Goal: Task Accomplishment & Management: Complete application form

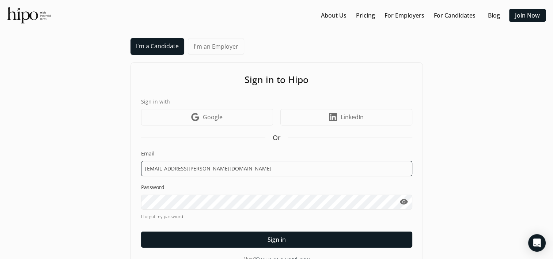
click at [205, 161] on input "[EMAIL_ADDRESS][PERSON_NAME][DOMAIN_NAME]" at bounding box center [276, 168] width 271 height 15
click at [204, 167] on input "[EMAIL_ADDRESS][PERSON_NAME][DOMAIN_NAME]" at bounding box center [276, 168] width 271 height 15
click at [172, 164] on input "[EMAIL_ADDRESS][PERSON_NAME][DOMAIN_NAME]" at bounding box center [276, 168] width 271 height 15
type input "[DOMAIN_NAME][EMAIL_ADDRESS][DOMAIN_NAME]"
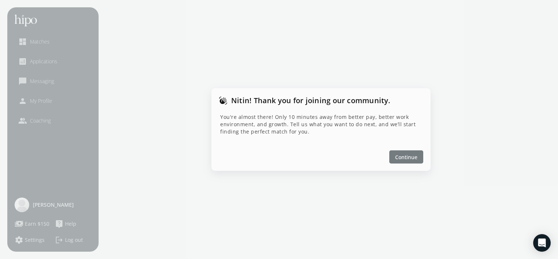
click at [406, 158] on span "Continue" at bounding box center [406, 157] width 22 height 8
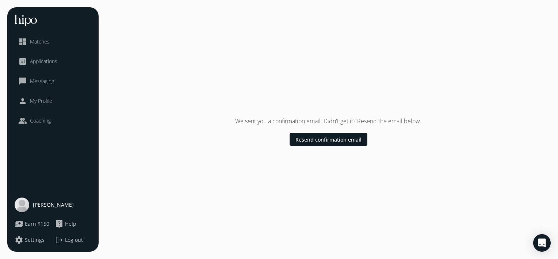
click at [44, 206] on span "[PERSON_NAME]" at bounding box center [53, 204] width 41 height 7
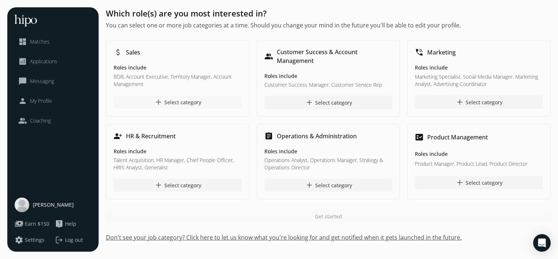
click at [174, 104] on div "add Select category" at bounding box center [177, 102] width 47 height 9
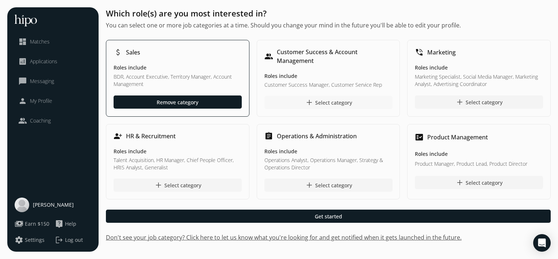
click at [339, 102] on div "add Select category" at bounding box center [328, 102] width 47 height 9
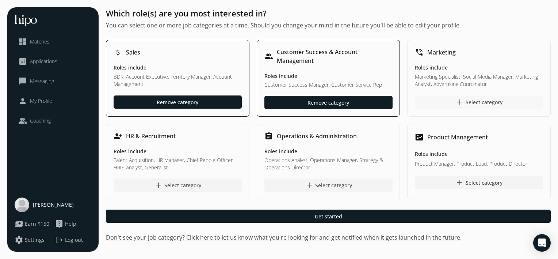
click at [482, 103] on div "add Select category" at bounding box center [479, 102] width 47 height 9
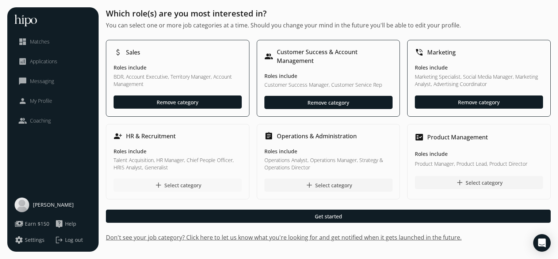
click at [175, 186] on div "add Select category" at bounding box center [177, 184] width 47 height 9
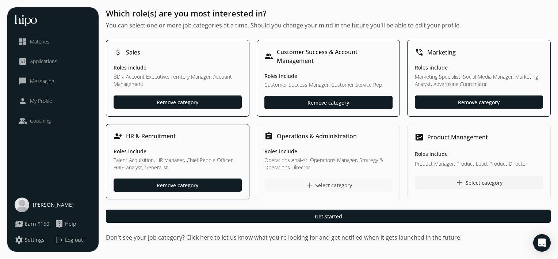
click at [321, 182] on div "add Select category" at bounding box center [328, 184] width 47 height 9
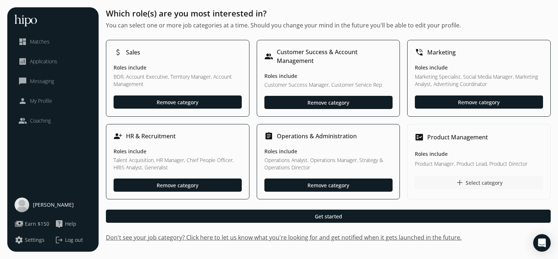
click at [464, 183] on span "add" at bounding box center [460, 182] width 9 height 9
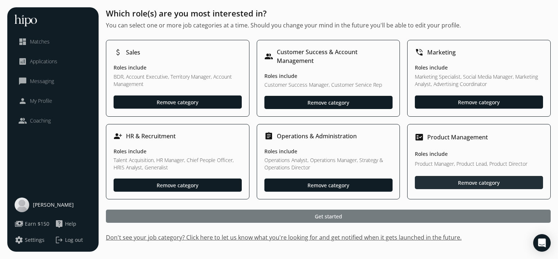
click at [244, 221] on div at bounding box center [328, 215] width 445 height 13
click at [266, 215] on div at bounding box center [328, 215] width 445 height 13
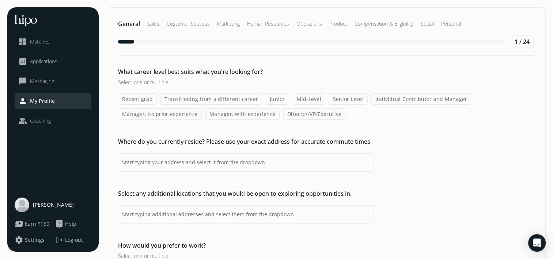
click at [345, 100] on label "Senior Level" at bounding box center [348, 98] width 39 height 11
click at [0, 0] on input "Senior Level" at bounding box center [0, 0] width 0 height 0
click at [390, 99] on label "Individual Contributor and Manager" at bounding box center [421, 98] width 100 height 11
click at [0, 0] on input "Individual Contributor and Manager" at bounding box center [0, 0] width 0 height 0
click at [160, 116] on label "Manager, no prior experience" at bounding box center [160, 113] width 84 height 11
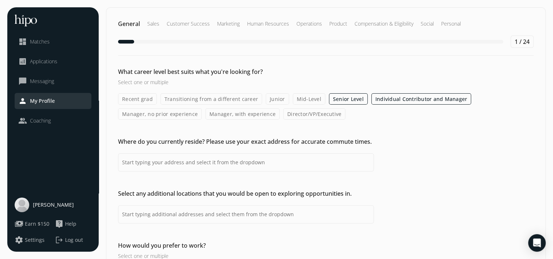
click at [0, 0] on input "Manager, no prior experience" at bounding box center [0, 0] width 0 height 0
click at [242, 114] on label "Manager, with experience" at bounding box center [243, 113] width 74 height 11
click at [0, 0] on input "Manager, with experience" at bounding box center [0, 0] width 0 height 0
click at [306, 112] on label "Director/VP/Executive" at bounding box center [315, 113] width 62 height 11
click at [0, 0] on input "Director/VP/Executive" at bounding box center [0, 0] width 0 height 0
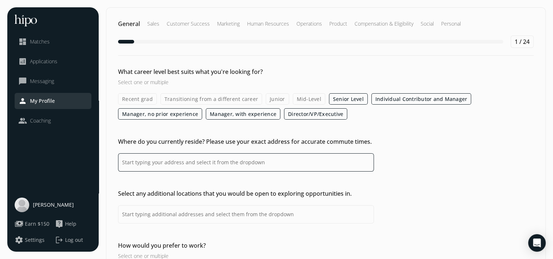
click at [156, 162] on input at bounding box center [246, 162] width 256 height 18
type input "m"
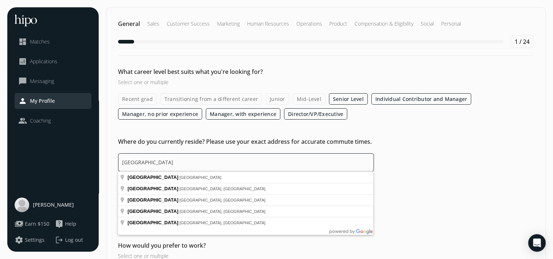
click at [156, 162] on input "[GEOGRAPHIC_DATA]" at bounding box center [246, 162] width 256 height 18
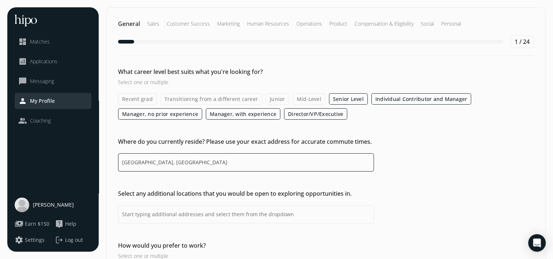
type input "[GEOGRAPHIC_DATA], [GEOGRAPHIC_DATA]"
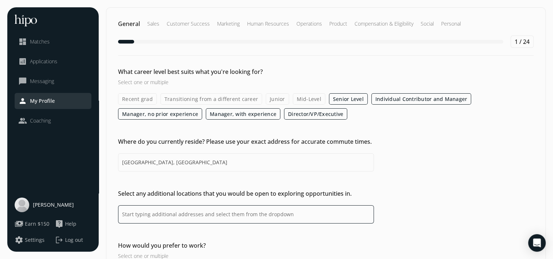
click at [164, 207] on input at bounding box center [246, 214] width 256 height 18
type input "any location"
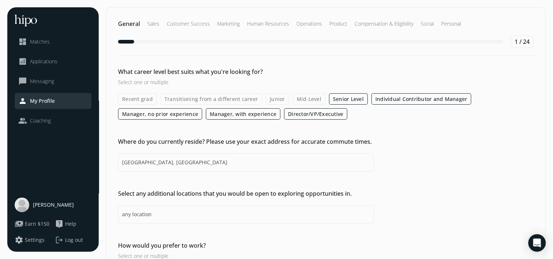
scroll to position [57, 0]
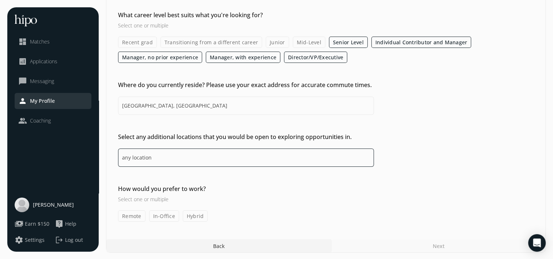
click at [153, 158] on input "any location" at bounding box center [246, 157] width 256 height 18
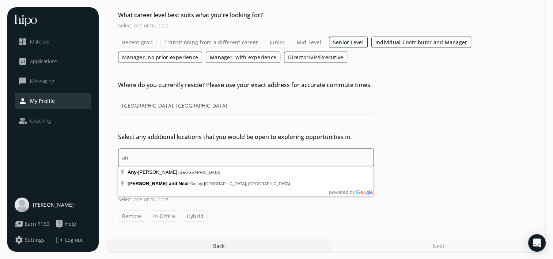
type input "a"
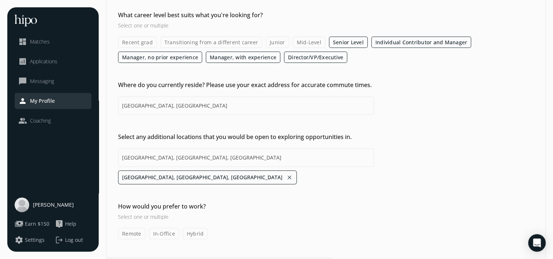
click at [150, 218] on h3 "Select one or multiple" at bounding box center [246, 217] width 256 height 8
click at [129, 233] on label "Remote" at bounding box center [131, 233] width 27 height 11
click at [0, 0] on input "Remote" at bounding box center [0, 0] width 0 height 0
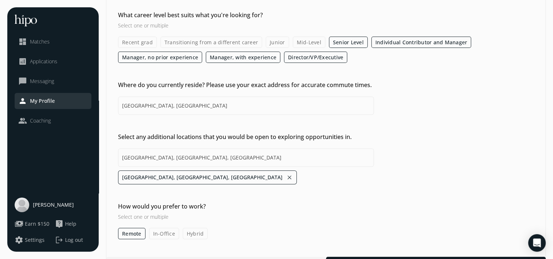
click at [161, 231] on label "In-Office" at bounding box center [164, 233] width 30 height 11
click at [0, 0] on input "In-Office" at bounding box center [0, 0] width 0 height 0
click at [197, 230] on label "Hybrid" at bounding box center [195, 233] width 25 height 11
click at [0, 0] on input "Hybrid" at bounding box center [0, 0] width 0 height 0
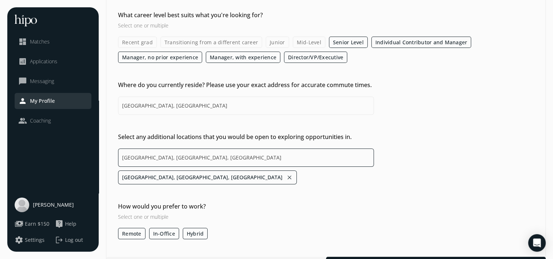
click at [175, 154] on input "[GEOGRAPHIC_DATA], [GEOGRAPHIC_DATA], [GEOGRAPHIC_DATA]" at bounding box center [246, 157] width 256 height 18
click at [191, 156] on input "[GEOGRAPHIC_DATA], [GEOGRAPHIC_DATA], [GEOGRAPHIC_DATA]" at bounding box center [246, 157] width 256 height 18
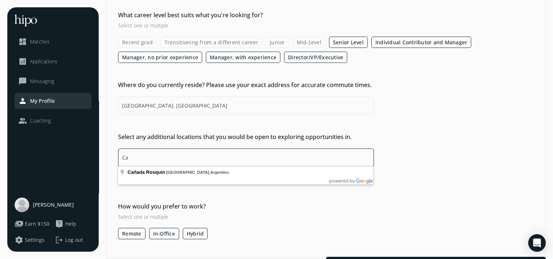
type input "C"
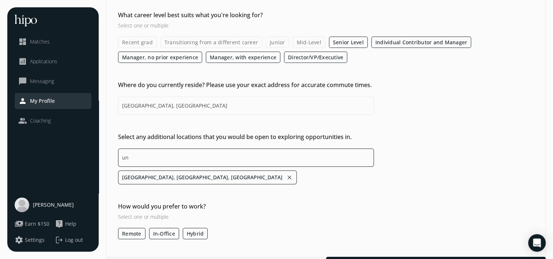
type input "u"
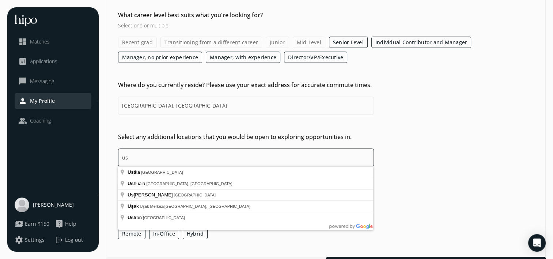
type input "u"
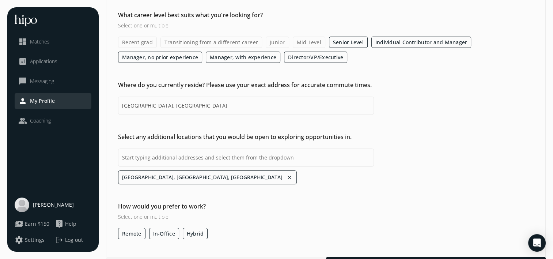
click at [180, 121] on div "What career level best suits what you're looking for? Select one or multiple Re…" at bounding box center [325, 125] width 439 height 228
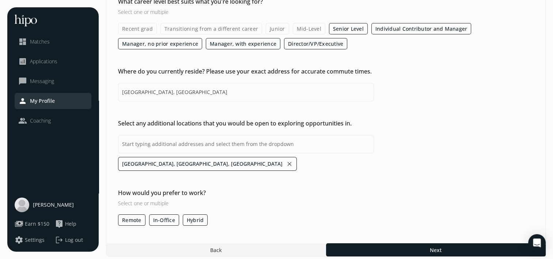
scroll to position [71, 0]
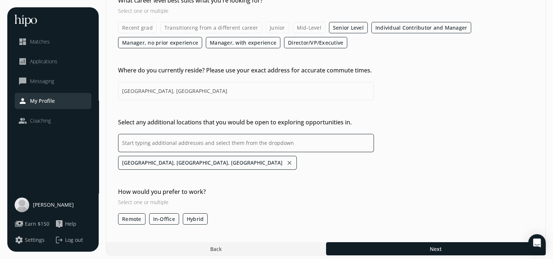
click at [168, 139] on input at bounding box center [246, 143] width 256 height 18
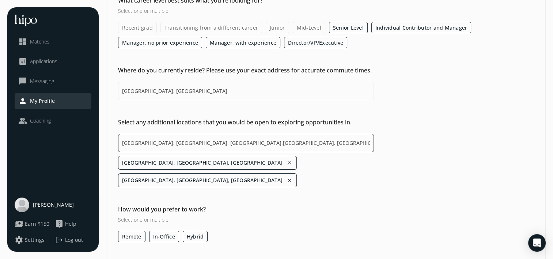
click at [168, 139] on input "[GEOGRAPHIC_DATA], [GEOGRAPHIC_DATA], [GEOGRAPHIC_DATA],[GEOGRAPHIC_DATA], [GEO…" at bounding box center [246, 143] width 256 height 18
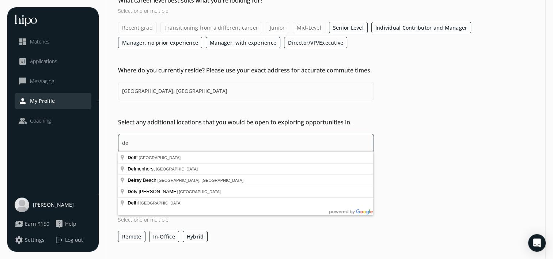
type input "d"
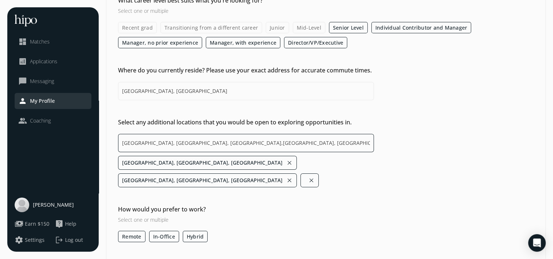
click at [168, 139] on input "[GEOGRAPHIC_DATA], [GEOGRAPHIC_DATA], [GEOGRAPHIC_DATA],[GEOGRAPHIC_DATA], [GEO…" at bounding box center [246, 143] width 256 height 18
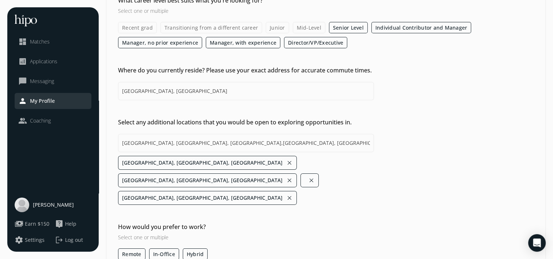
click at [256, 202] on div "What career level best suits what you're looking for? Select one or multiple Re…" at bounding box center [325, 127] width 439 height 263
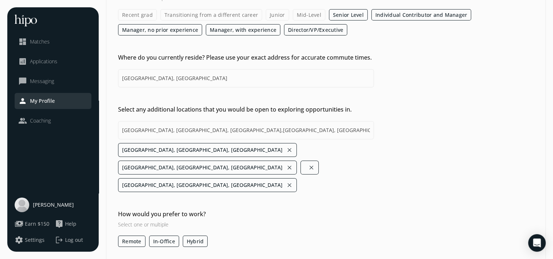
scroll to position [86, 0]
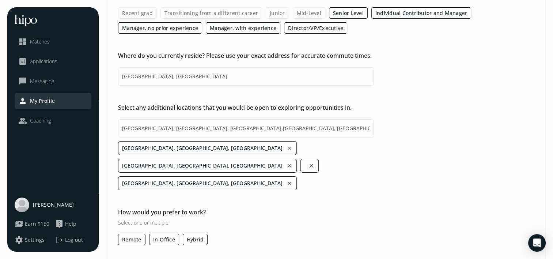
click at [306, 159] on li "close" at bounding box center [309, 166] width 18 height 14
click at [308, 160] on button "close" at bounding box center [311, 165] width 7 height 10
type input "[GEOGRAPHIC_DATA], [GEOGRAPHIC_DATA], [GEOGRAPHIC_DATA],[GEOGRAPHIC_DATA], [GEO…"
click at [276, 183] on div "What career level best suits what you're looking for? Select one or multiple Re…" at bounding box center [325, 112] width 439 height 263
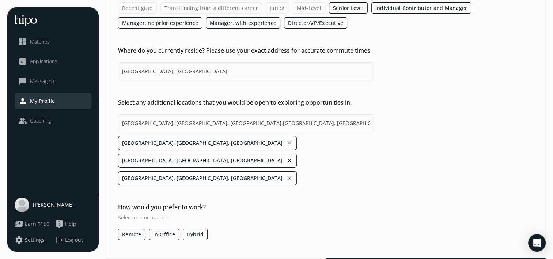
scroll to position [91, 0]
click at [151, 228] on label "In-Office" at bounding box center [164, 233] width 30 height 11
click at [0, 0] on input "In-Office" at bounding box center [0, 0] width 0 height 0
click at [132, 228] on label "Remote" at bounding box center [131, 233] width 27 height 11
click at [0, 0] on input "Remote" at bounding box center [0, 0] width 0 height 0
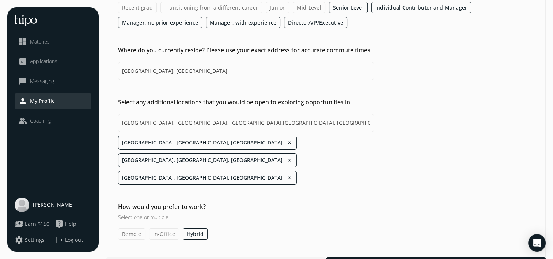
click at [180, 228] on div "Remote In-Office Hybrid" at bounding box center [325, 233] width 415 height 11
click at [191, 228] on label "Hybrid" at bounding box center [195, 233] width 25 height 11
click at [0, 0] on input "Hybrid" at bounding box center [0, 0] width 0 height 0
click at [407, 158] on div "Select any additional locations that you would be open to exploring opportuniti…" at bounding box center [325, 141] width 439 height 87
click at [422, 257] on div "Next" at bounding box center [439, 263] width 214 height 13
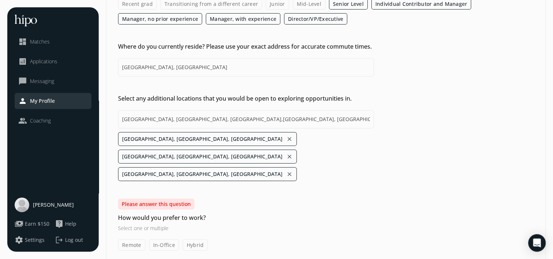
scroll to position [128, 0]
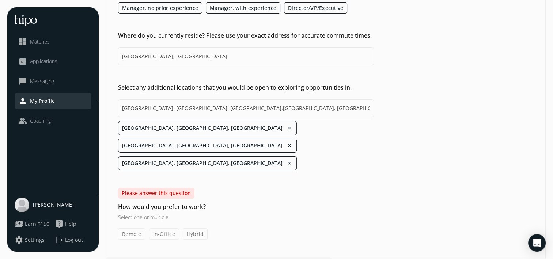
click at [180, 228] on div "Remote In-Office Hybrid" at bounding box center [325, 233] width 415 height 11
click at [141, 228] on label "Remote" at bounding box center [131, 233] width 27 height 11
click at [0, 0] on input "Remote" at bounding box center [0, 0] width 0 height 0
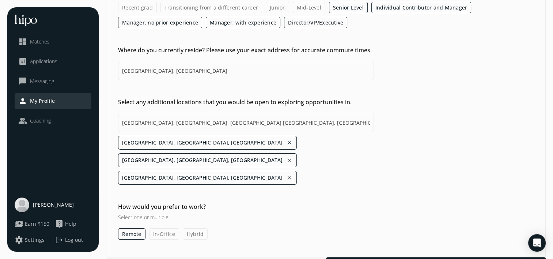
click at [199, 228] on label "Hybrid" at bounding box center [195, 233] width 25 height 11
click at [0, 0] on input "Hybrid" at bounding box center [0, 0] width 0 height 0
click at [160, 228] on label "In-Office" at bounding box center [164, 233] width 30 height 11
click at [0, 0] on input "In-Office" at bounding box center [0, 0] width 0 height 0
click at [379, 237] on div "General Sales Customer Success Marketing Human Resources Operations Product Com…" at bounding box center [326, 93] width 440 height 354
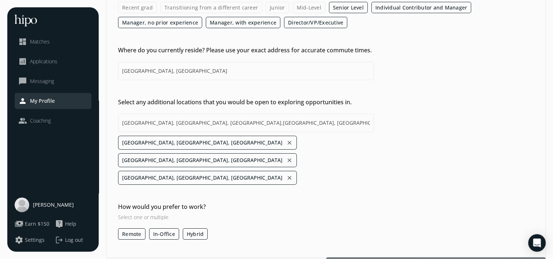
click at [410, 257] on div at bounding box center [436, 263] width 220 height 13
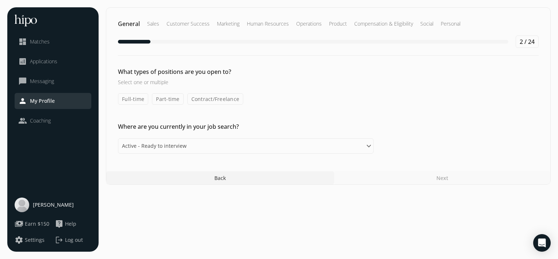
click at [137, 97] on label "Full-time" at bounding box center [133, 98] width 30 height 11
click at [0, 0] on input "Full-time" at bounding box center [0, 0] width 0 height 0
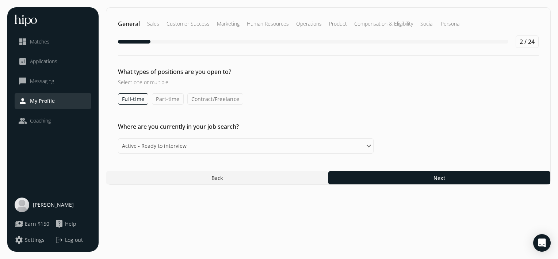
click at [205, 98] on label "Contract/Freelance" at bounding box center [215, 98] width 56 height 11
click at [0, 0] on input "Contract/Freelance" at bounding box center [0, 0] width 0 height 0
click at [170, 99] on label "Part-time" at bounding box center [167, 98] width 31 height 11
click at [0, 0] on input "Part-time" at bounding box center [0, 0] width 0 height 0
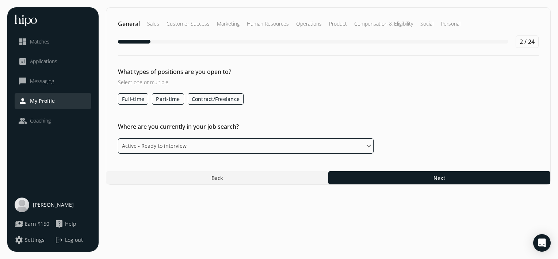
click at [172, 150] on select "Please select an option Active - Ready to interview Passive - Open to exploring…" at bounding box center [246, 145] width 256 height 15
click at [118, 138] on select "Please select an option Active - Ready to interview Passive - Open to exploring…" at bounding box center [246, 145] width 256 height 15
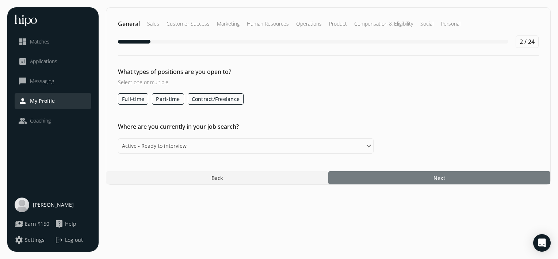
click at [369, 179] on div at bounding box center [439, 177] width 222 height 13
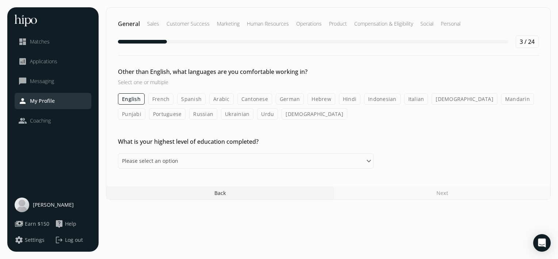
click at [425, 179] on div "General Sales Customer Success Marketing Human Resources Operations Product Com…" at bounding box center [328, 103] width 445 height 192
click at [430, 183] on div "General Sales Customer Success Marketing Human Resources Operations Product Com…" at bounding box center [328, 103] width 445 height 192
click at [447, 193] on div "Next" at bounding box center [442, 192] width 216 height 13
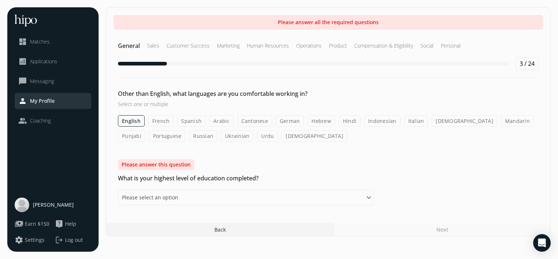
click at [124, 114] on div "Other than English, what languages are you comfortable working in? Select one o…" at bounding box center [328, 115] width 444 height 52
click at [160, 191] on select "Please select an option Some High School High School Diploma Some University or…" at bounding box center [246, 197] width 256 height 15
select select "master"
click at [118, 190] on select "Please select an option Some High School High School Diploma Some University or…" at bounding box center [246, 197] width 256 height 15
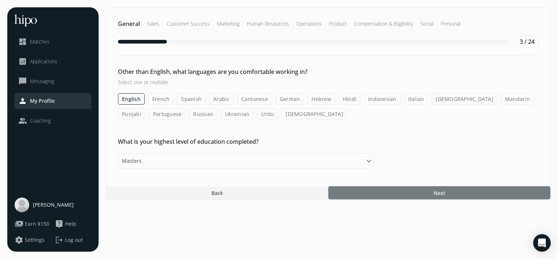
click at [430, 193] on div at bounding box center [439, 192] width 222 height 13
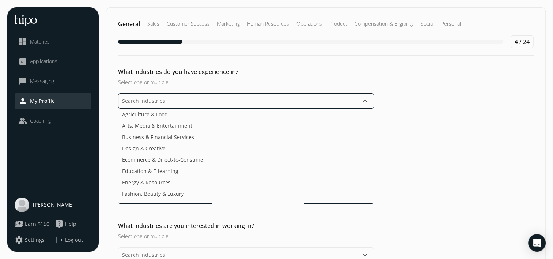
click at [194, 96] on input "text" at bounding box center [246, 100] width 256 height 15
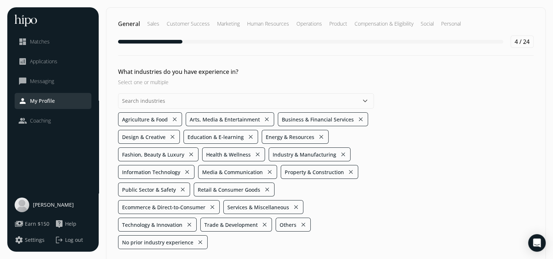
click at [265, 118] on button "close" at bounding box center [266, 119] width 7 height 10
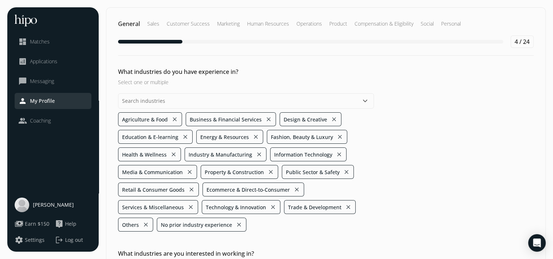
click at [176, 118] on button "close" at bounding box center [174, 119] width 7 height 10
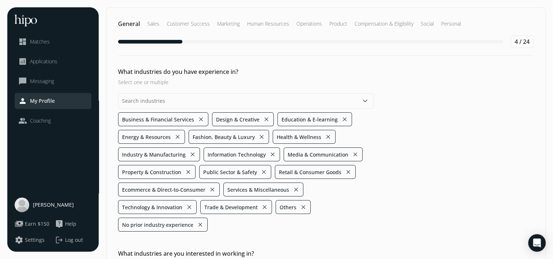
click at [341, 120] on button "close" at bounding box center [344, 119] width 7 height 10
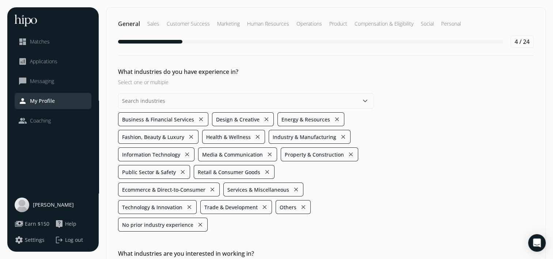
click at [263, 118] on button "close" at bounding box center [266, 119] width 7 height 10
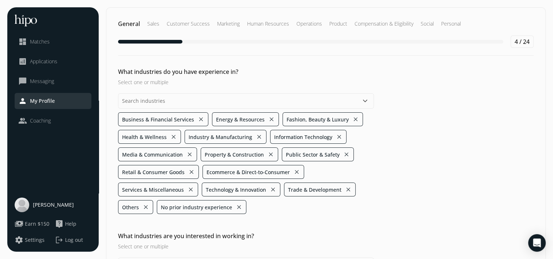
click at [268, 118] on button "close" at bounding box center [271, 119] width 7 height 10
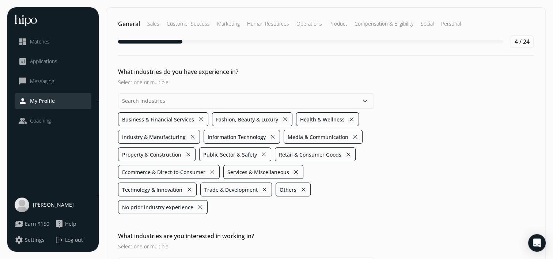
click at [282, 118] on button "close" at bounding box center [285, 119] width 7 height 10
click at [265, 118] on button "close" at bounding box center [267, 119] width 7 height 10
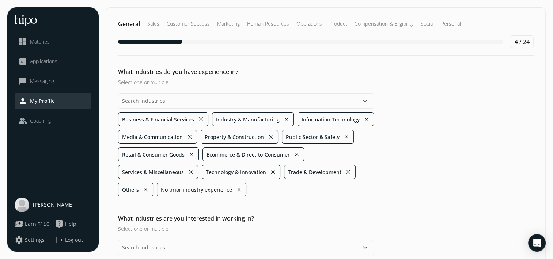
click at [267, 136] on button "close" at bounding box center [270, 137] width 7 height 10
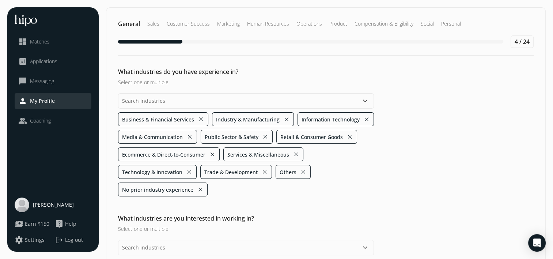
click at [264, 136] on button "close" at bounding box center [265, 137] width 7 height 10
click at [274, 134] on button "close" at bounding box center [274, 137] width 7 height 10
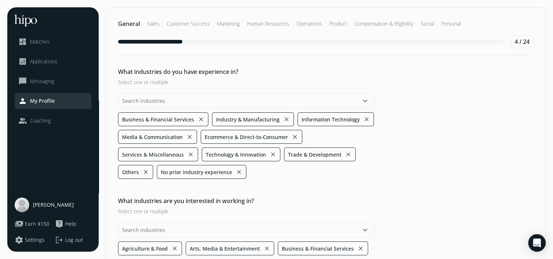
click at [190, 152] on button "close" at bounding box center [190, 154] width 7 height 10
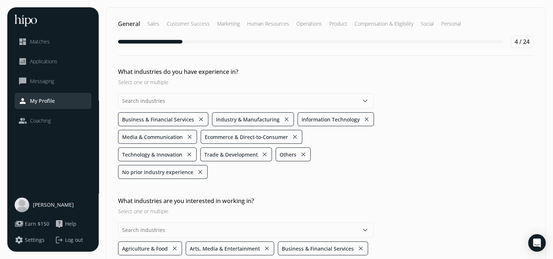
click at [262, 152] on button "close" at bounding box center [264, 154] width 7 height 10
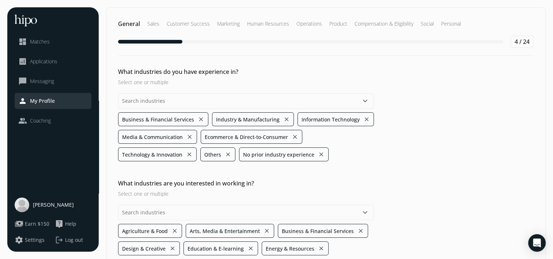
click at [230, 152] on button "close" at bounding box center [228, 154] width 7 height 10
click at [279, 153] on button "close" at bounding box center [282, 154] width 7 height 10
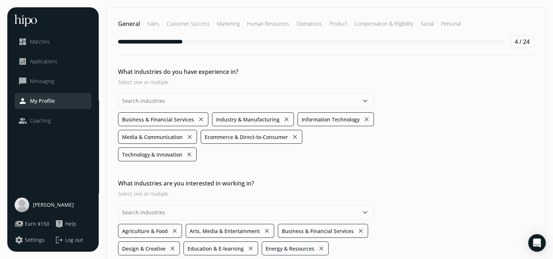
click at [278, 153] on ul "Business & Financial Services close Industry & Manufacturing close Information …" at bounding box center [246, 136] width 256 height 49
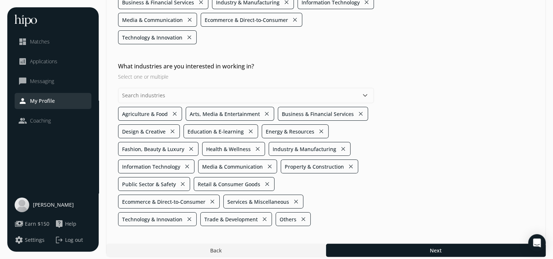
scroll to position [120, 0]
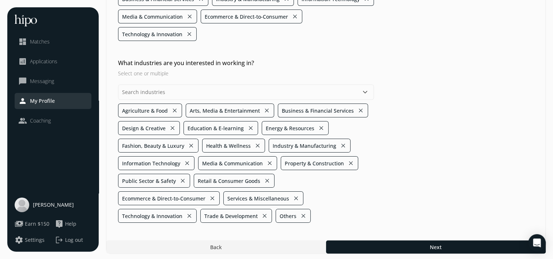
click at [364, 92] on button "keyboard_arrow_down" at bounding box center [365, 92] width 9 height 9
click at [172, 109] on button "close" at bounding box center [174, 110] width 7 height 10
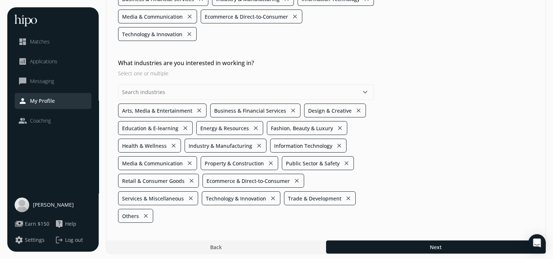
click at [197, 110] on button "close" at bounding box center [199, 110] width 7 height 10
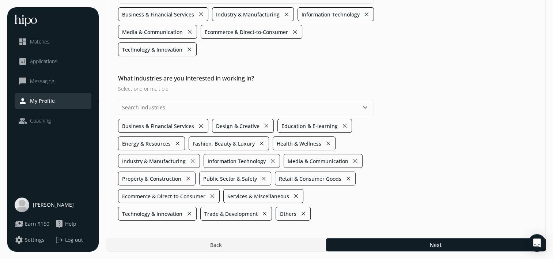
scroll to position [103, 0]
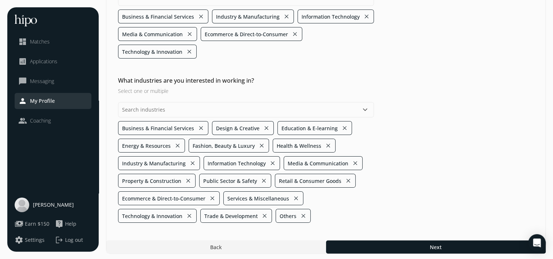
click at [198, 128] on button "close" at bounding box center [201, 128] width 7 height 10
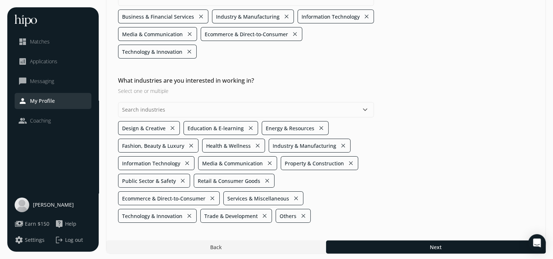
click at [248, 126] on button "close" at bounding box center [250, 128] width 7 height 10
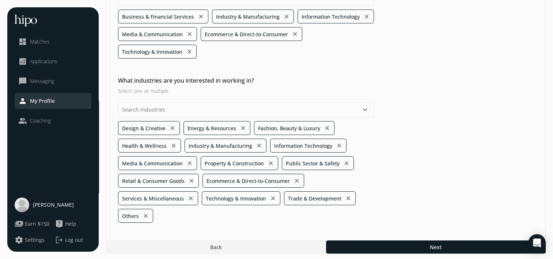
click at [173, 126] on button "close" at bounding box center [172, 128] width 7 height 10
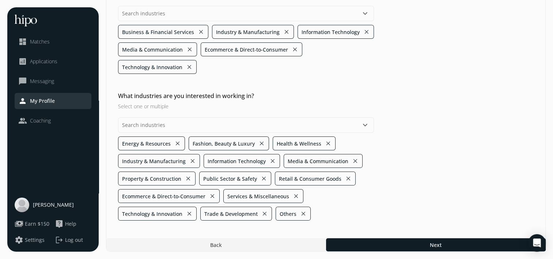
scroll to position [85, 0]
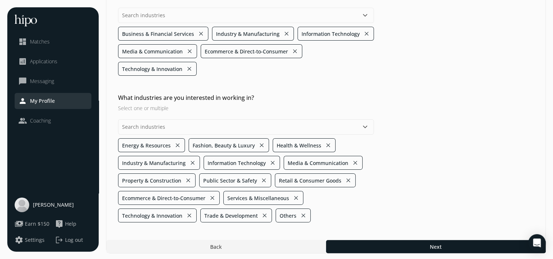
click at [258, 143] on button "close" at bounding box center [261, 145] width 7 height 10
click at [243, 143] on button "close" at bounding box center [244, 145] width 7 height 10
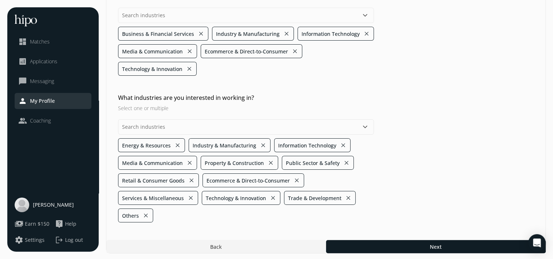
click at [269, 160] on button "close" at bounding box center [270, 162] width 7 height 10
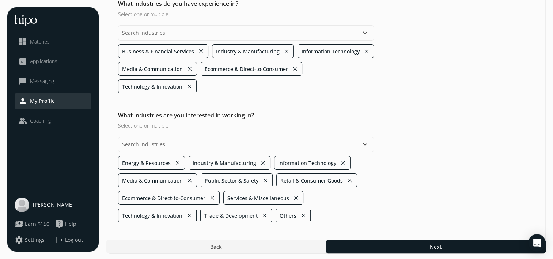
click at [263, 178] on button "close" at bounding box center [265, 180] width 7 height 10
click at [272, 179] on button "close" at bounding box center [274, 180] width 7 height 10
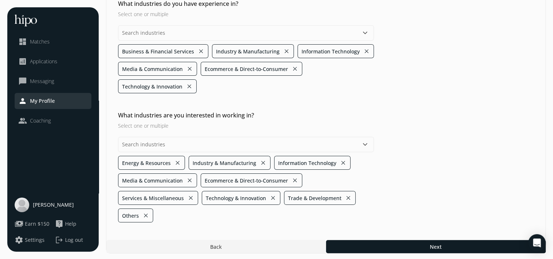
click at [292, 180] on button "close" at bounding box center [295, 180] width 7 height 10
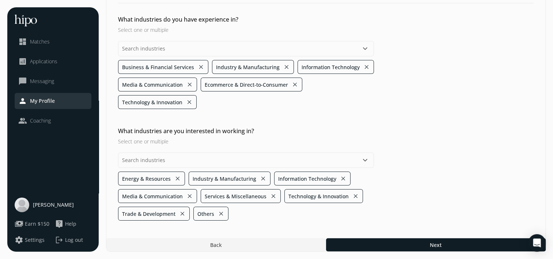
scroll to position [51, 0]
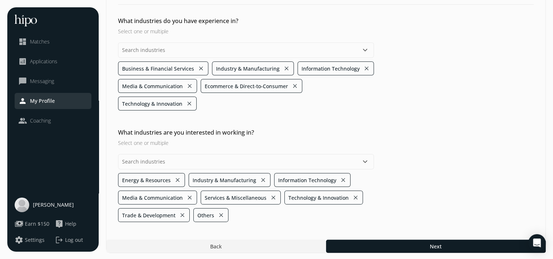
click at [272, 194] on button "close" at bounding box center [273, 197] width 7 height 10
click at [345, 197] on button "close" at bounding box center [347, 197] width 7 height 10
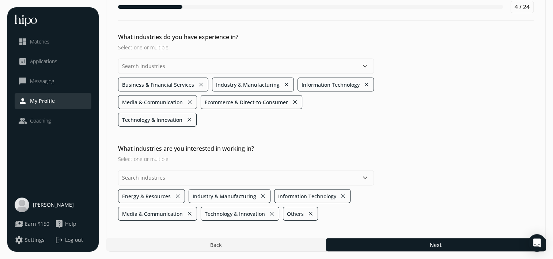
scroll to position [33, 0]
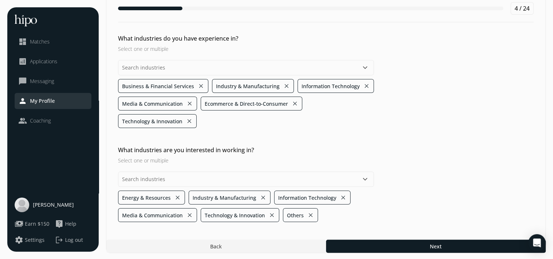
click at [310, 214] on button "close" at bounding box center [310, 215] width 7 height 10
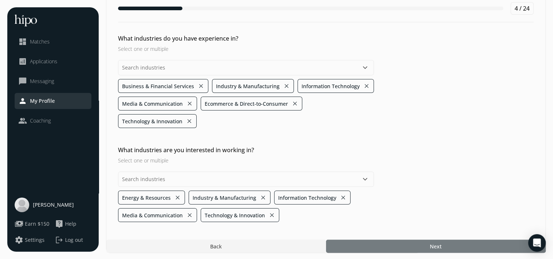
click at [404, 244] on div at bounding box center [436, 245] width 220 height 13
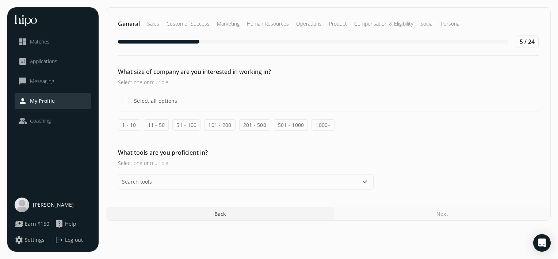
click at [125, 123] on label "1 - 10" at bounding box center [129, 124] width 22 height 11
click at [0, 0] on input "1 - 10" at bounding box center [0, 0] width 0 height 0
click at [286, 128] on label "501 - 1000" at bounding box center [291, 124] width 34 height 11
click at [0, 0] on input "501 - 1000" at bounding box center [0, 0] width 0 height 0
click at [312, 123] on label "1000+" at bounding box center [323, 124] width 23 height 11
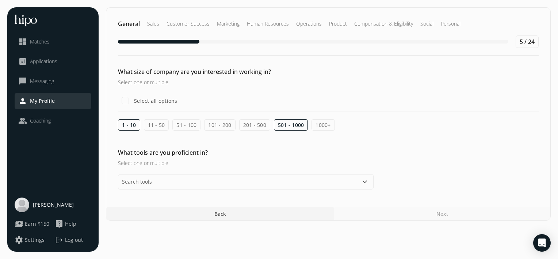
click at [0, 0] on input "1000+" at bounding box center [0, 0] width 0 height 0
click at [123, 122] on label "1 - 10" at bounding box center [129, 124] width 22 height 11
click at [0, 0] on input "1 - 10" at bounding box center [0, 0] width 0 height 0
click at [249, 122] on label "201 - 500" at bounding box center [254, 124] width 31 height 11
click at [0, 0] on input "201 - 500" at bounding box center [0, 0] width 0 height 0
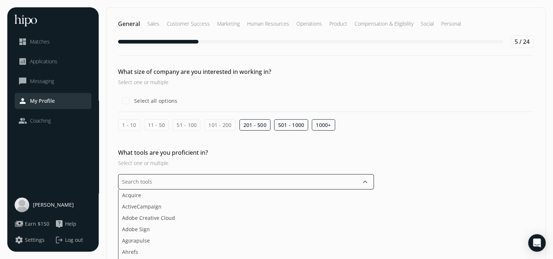
click at [196, 177] on input "text" at bounding box center [246, 181] width 256 height 15
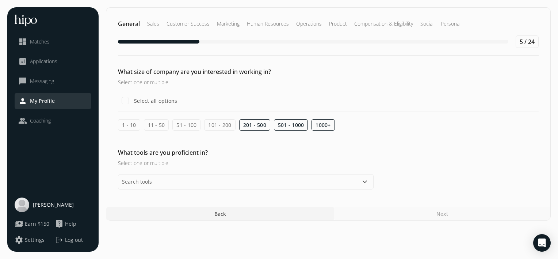
click at [256, 160] on h3 "Select one or multiple" at bounding box center [246, 163] width 256 height 8
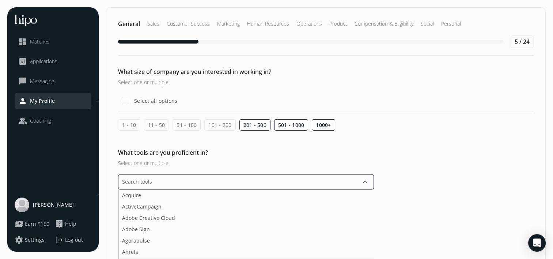
click at [324, 177] on input "text" at bounding box center [246, 181] width 256 height 15
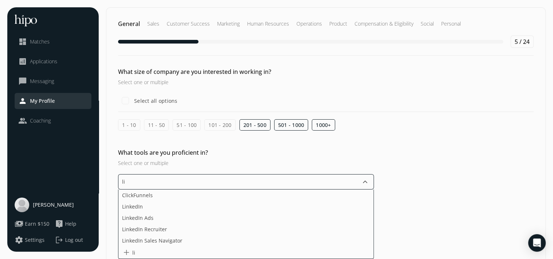
type input "lin"
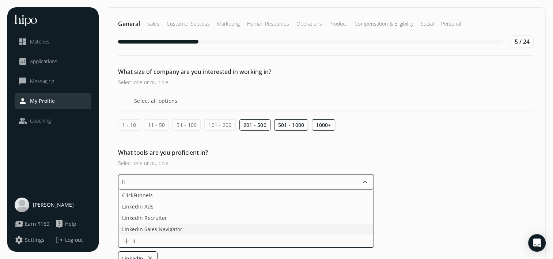
type input "lin"
click at [232, 215] on li "Adobe Creative Cloud" at bounding box center [245, 217] width 255 height 11
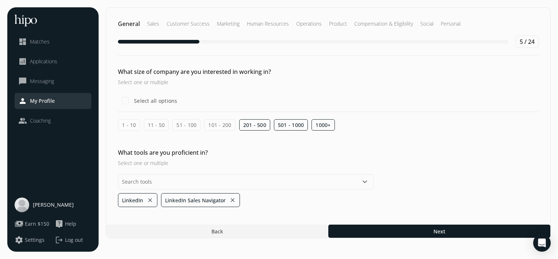
click at [351, 147] on div "What size of company are you interested in working in? Select one or multiple S…" at bounding box center [328, 137] width 444 height 140
click at [147, 198] on button "close" at bounding box center [150, 200] width 7 height 10
click at [398, 238] on section "General Sales Customer Success Marketing Human Resources Operations Product Com…" at bounding box center [328, 129] width 445 height 244
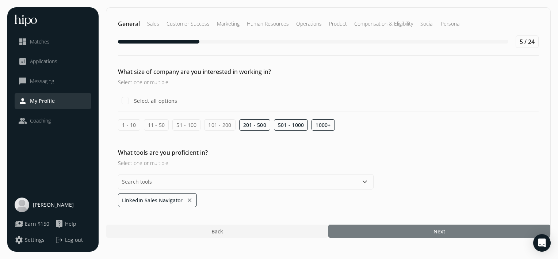
click at [394, 233] on div at bounding box center [439, 230] width 222 height 13
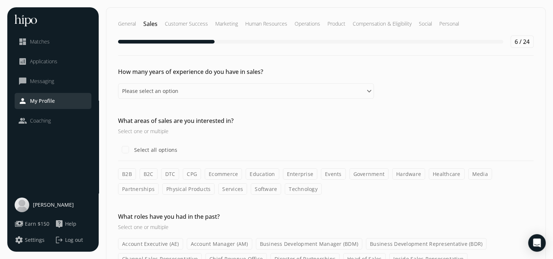
click at [197, 81] on div "How many years of experience do you have in sales? Please select an option 0 - …" at bounding box center [325, 82] width 439 height 31
click at [183, 87] on select "Please select an option 0 - 1 years 2 - 3 years 4 - 5 years 6 - 8 years 9+ years" at bounding box center [246, 90] width 256 height 15
select select "six_eight_years"
click at [118, 83] on select "Please select an option 0 - 1 years 2 - 3 years 4 - 5 years 6 - 8 years 9+ years" at bounding box center [246, 90] width 256 height 15
click at [126, 174] on label "B2B" at bounding box center [127, 173] width 18 height 11
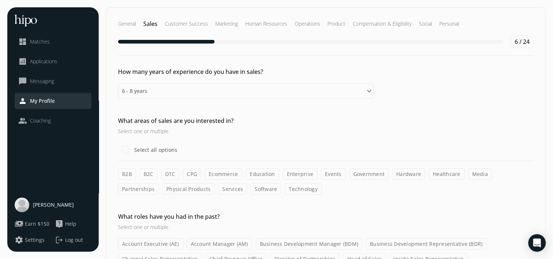
click at [0, 0] on input "B2B" at bounding box center [0, 0] width 0 height 0
click at [159, 183] on label "Partnerships" at bounding box center [138, 188] width 41 height 11
click at [0, 0] on input "Partnerships" at bounding box center [0, 0] width 0 height 0
click at [327, 186] on div "B2B B2C DTC CPG Ecommerce Education Enterprise Events Government Hardware Healt…" at bounding box center [325, 181] width 415 height 26
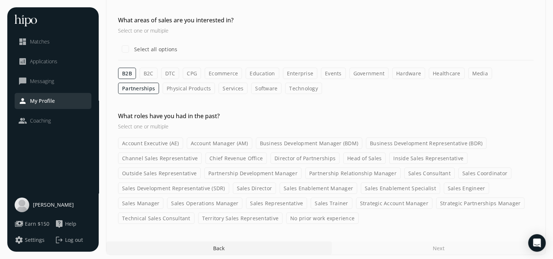
scroll to position [102, 0]
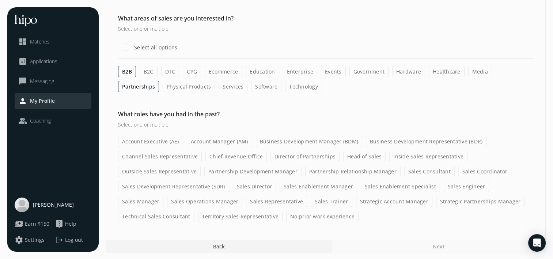
click at [300, 138] on label "Business Development Manager (BDM)" at bounding box center [309, 141] width 107 height 11
click at [0, 0] on input "Business Development Manager (BDM)" at bounding box center [0, 0] width 0 height 0
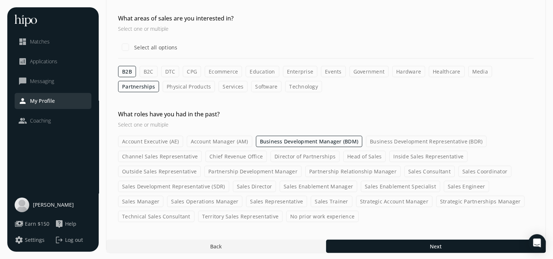
click at [301, 151] on label "Director of Partnerships" at bounding box center [304, 156] width 69 height 11
click at [0, 0] on input "Director of Partnerships" at bounding box center [0, 0] width 0 height 0
click at [365, 153] on label "Head of Sales" at bounding box center [364, 156] width 42 height 11
click at [0, 0] on input "Head of Sales" at bounding box center [0, 0] width 0 height 0
click at [393, 142] on label "Business Development Representative (BDR)" at bounding box center [426, 141] width 121 height 11
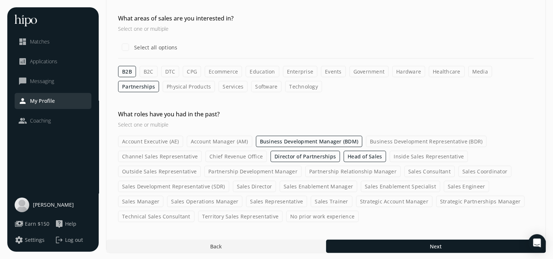
click at [0, 0] on input "Business Development Representative (BDR)" at bounding box center [0, 0] width 0 height 0
click at [159, 157] on label "Channel Sales Representative" at bounding box center [160, 156] width 84 height 11
click at [0, 0] on input "Channel Sales Representative" at bounding box center [0, 0] width 0 height 0
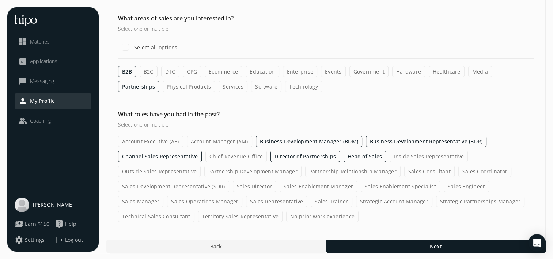
click at [235, 174] on label "Partnership Development Manager" at bounding box center [252, 171] width 97 height 11
click at [0, 0] on input "Partnership Development Manager" at bounding box center [0, 0] width 0 height 0
click at [323, 167] on label "Partnership Relationship Manager" at bounding box center [352, 171] width 95 height 11
click at [0, 0] on input "Partnership Relationship Manager" at bounding box center [0, 0] width 0 height 0
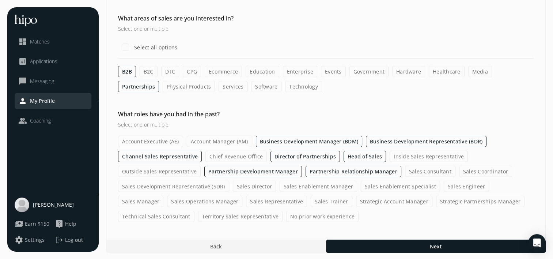
click at [429, 171] on label "Sales Consultant" at bounding box center [430, 171] width 50 height 11
click at [0, 0] on input "Sales Consultant" at bounding box center [0, 0] width 0 height 0
click at [469, 166] on label "Sales Coordinator" at bounding box center [485, 171] width 53 height 11
click at [0, 0] on input "Sales Coordinator" at bounding box center [0, 0] width 0 height 0
click at [156, 184] on label "Sales Development Representative (SDR)" at bounding box center [173, 185] width 111 height 11
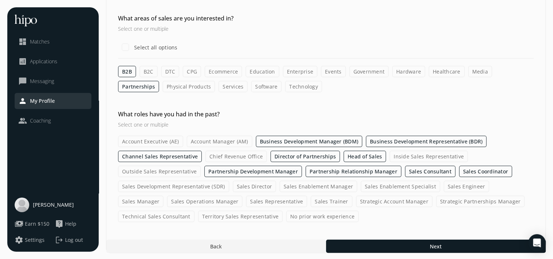
click at [0, 0] on input "Sales Development Representative (SDR)" at bounding box center [0, 0] width 0 height 0
click at [248, 186] on label "Sales Director" at bounding box center [254, 185] width 43 height 11
click at [0, 0] on input "Sales Director" at bounding box center [0, 0] width 0 height 0
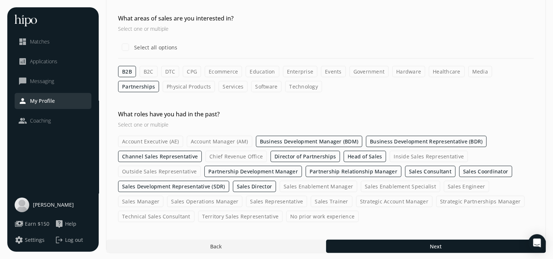
click at [303, 192] on div "Account Executive (AE) Account Manager (AM) Business Development Manager (BDM) …" at bounding box center [325, 179] width 415 height 86
click at [338, 186] on label "Sales Enablement Manager" at bounding box center [318, 185] width 77 height 11
click at [0, 0] on input "Sales Enablement Manager" at bounding box center [0, 0] width 0 height 0
click at [384, 186] on label "Sales Enablement Specialist" at bounding box center [400, 185] width 79 height 11
click at [0, 0] on input "Sales Enablement Specialist" at bounding box center [0, 0] width 0 height 0
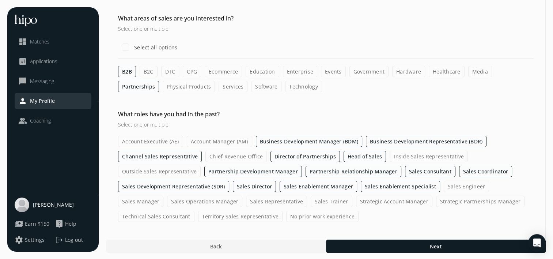
click at [449, 182] on label "Sales Engineer" at bounding box center [467, 185] width 46 height 11
click at [0, 0] on input "Sales Engineer" at bounding box center [0, 0] width 0 height 0
click at [482, 185] on label "Sales Engineer" at bounding box center [467, 185] width 46 height 11
click at [0, 0] on input "Sales Engineer" at bounding box center [0, 0] width 0 height 0
click at [482, 184] on label "Sales Engineer" at bounding box center [467, 185] width 46 height 11
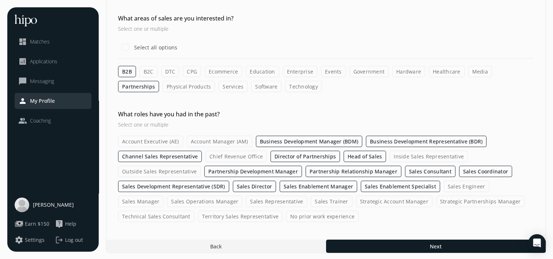
click at [0, 0] on input "Sales Engineer" at bounding box center [0, 0] width 0 height 0
click at [163, 195] on label "Sales Manager" at bounding box center [140, 200] width 45 height 11
click at [0, 0] on input "Sales Manager" at bounding box center [0, 0] width 0 height 0
click at [165, 194] on div "Account Executive (AE) Account Manager (AM) Business Development Manager (BDM) …" at bounding box center [325, 179] width 415 height 86
click at [167, 197] on label "Sales Operations Manager" at bounding box center [204, 200] width 75 height 11
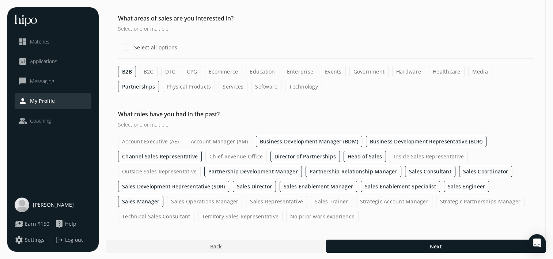
click at [0, 0] on input "Sales Operations Manager" at bounding box center [0, 0] width 0 height 0
click at [246, 199] on label "Sales Representative" at bounding box center [276, 200] width 61 height 11
click at [0, 0] on input "Sales Representative" at bounding box center [0, 0] width 0 height 0
click at [311, 201] on label "Sales Trainer" at bounding box center [331, 200] width 41 height 11
click at [0, 0] on input "Sales Trainer" at bounding box center [0, 0] width 0 height 0
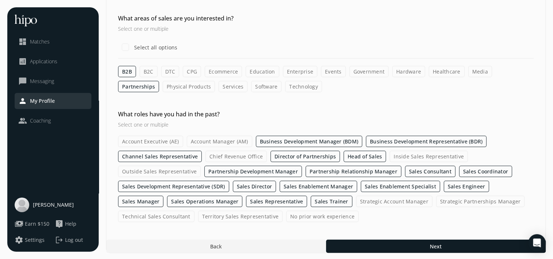
click at [356, 199] on label "Strategic Account Manager" at bounding box center [394, 200] width 76 height 11
click at [0, 0] on input "Strategic Account Manager" at bounding box center [0, 0] width 0 height 0
click at [436, 200] on label "Strategic Partnerships Manager" at bounding box center [480, 200] width 89 height 11
click at [0, 0] on input "Strategic Partnerships Manager" at bounding box center [0, 0] width 0 height 0
click at [174, 213] on label "Technical Sales Consultant" at bounding box center [156, 215] width 76 height 11
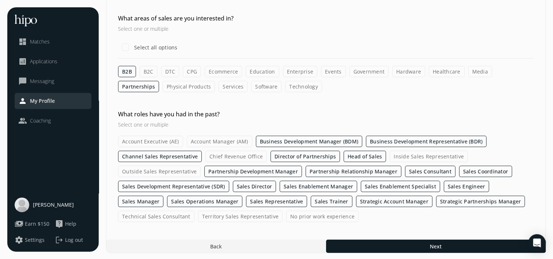
click at [0, 0] on input "Technical Sales Consultant" at bounding box center [0, 0] width 0 height 0
click at [240, 215] on label "Territory Sales Representative" at bounding box center [240, 215] width 85 height 11
click at [0, 0] on input "Territory Sales Representative" at bounding box center [0, 0] width 0 height 0
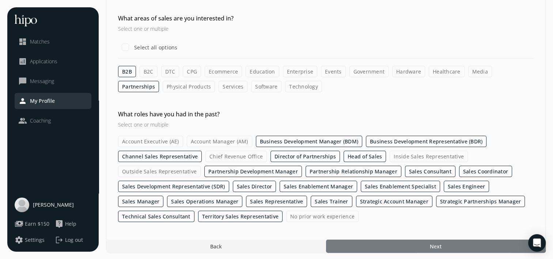
click at [389, 240] on div at bounding box center [436, 245] width 220 height 13
